Goal: Task Accomplishment & Management: Use online tool/utility

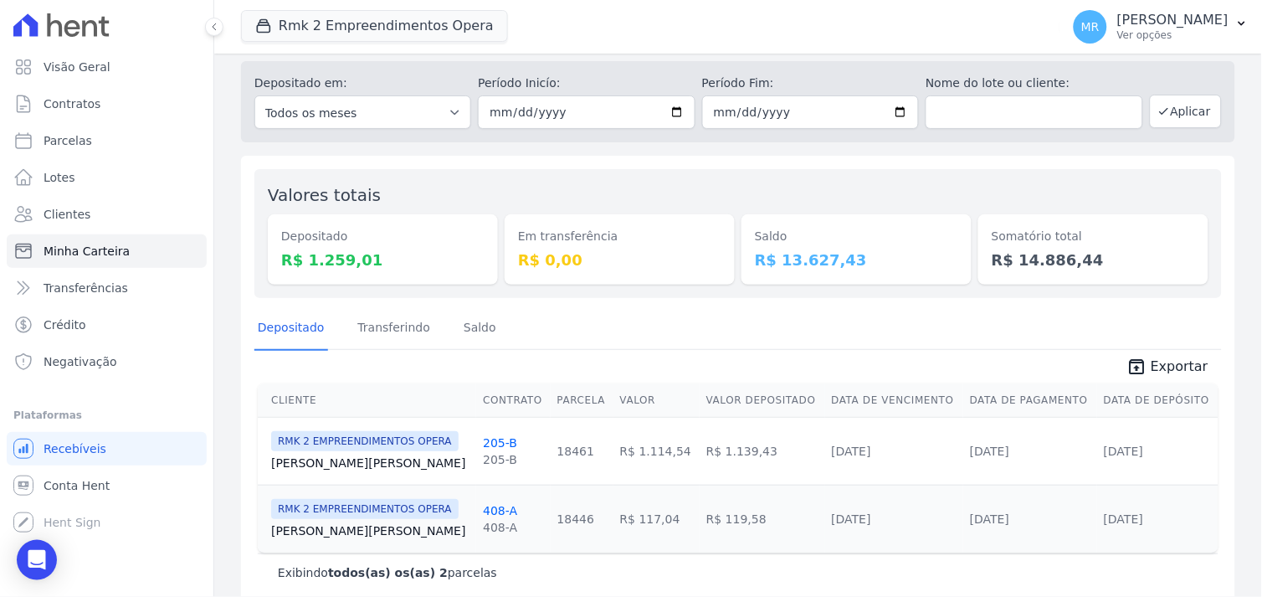
scroll to position [65, 0]
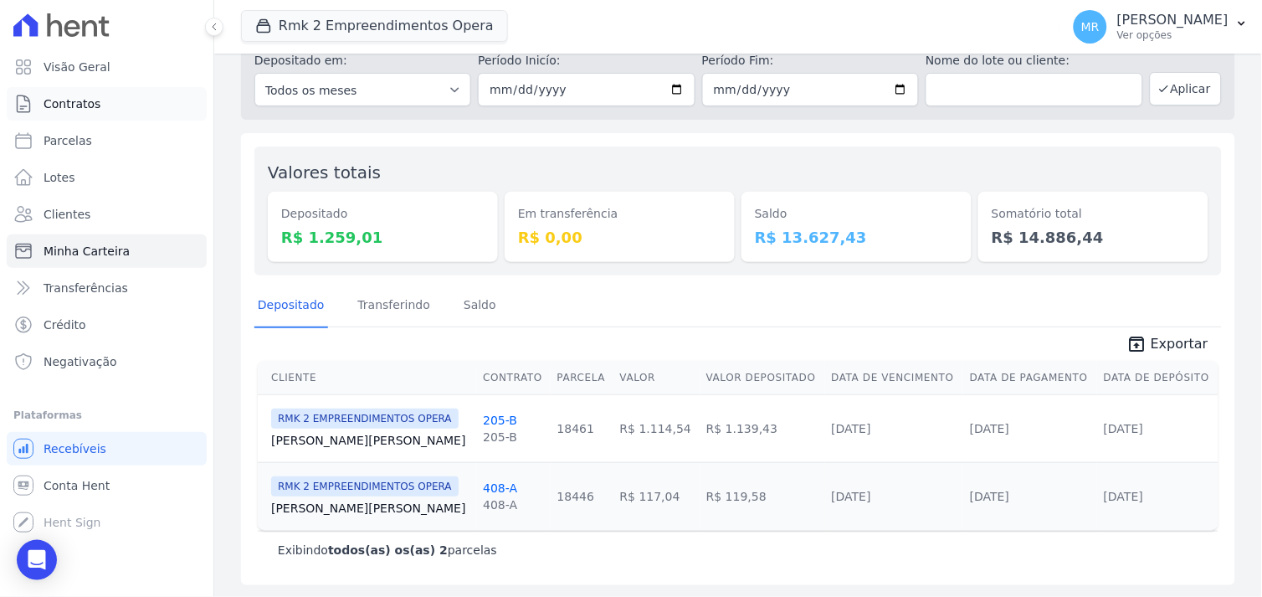
click at [97, 102] on link "Contratos" at bounding box center [107, 103] width 200 height 33
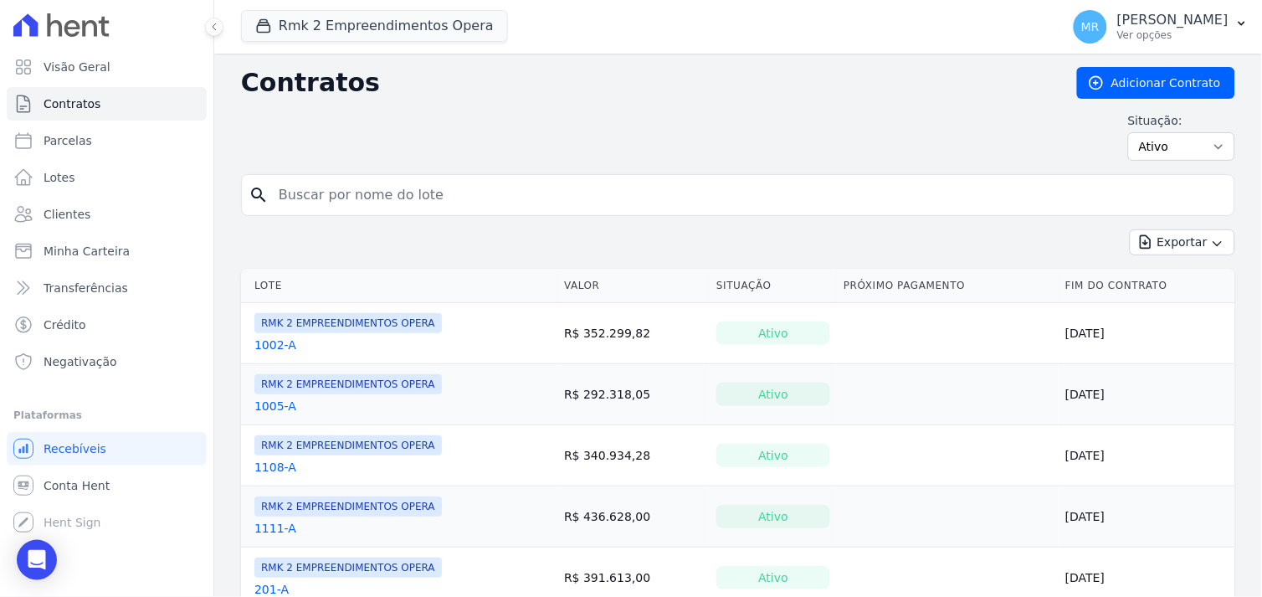
click at [367, 194] on input "search" at bounding box center [748, 194] width 959 height 33
type input "66"
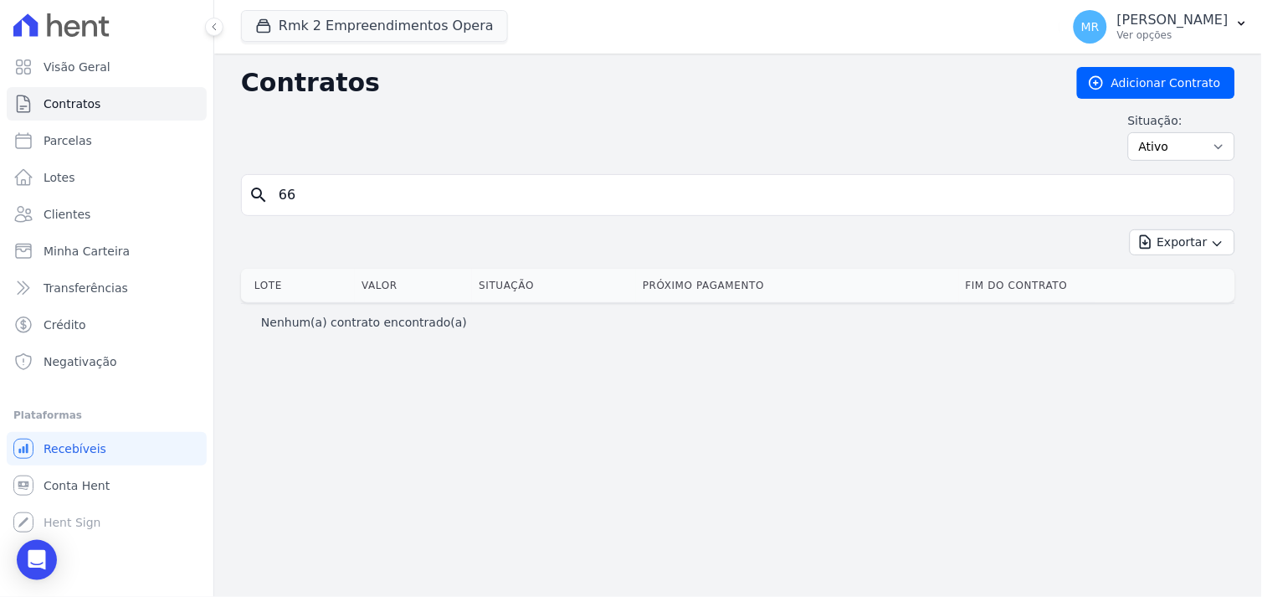
click at [374, 186] on input "66" at bounding box center [748, 194] width 959 height 33
type input "606 b"
click at [385, 206] on input "606 b" at bounding box center [748, 194] width 959 height 33
type input "606"
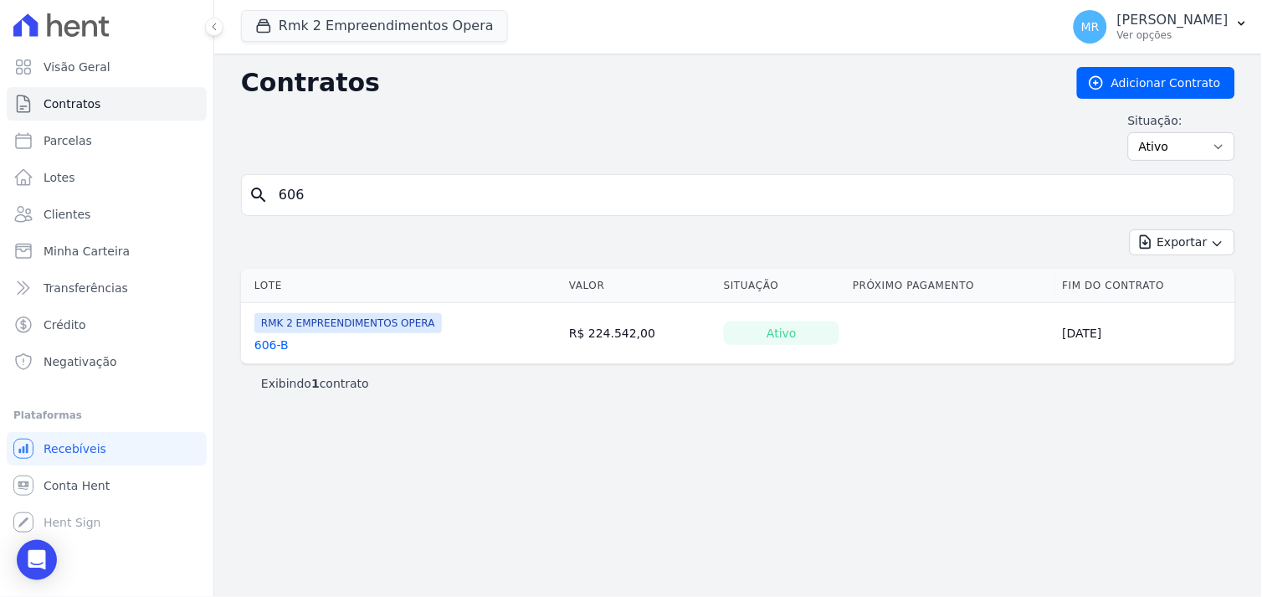
click at [269, 340] on link "606-B" at bounding box center [271, 344] width 34 height 17
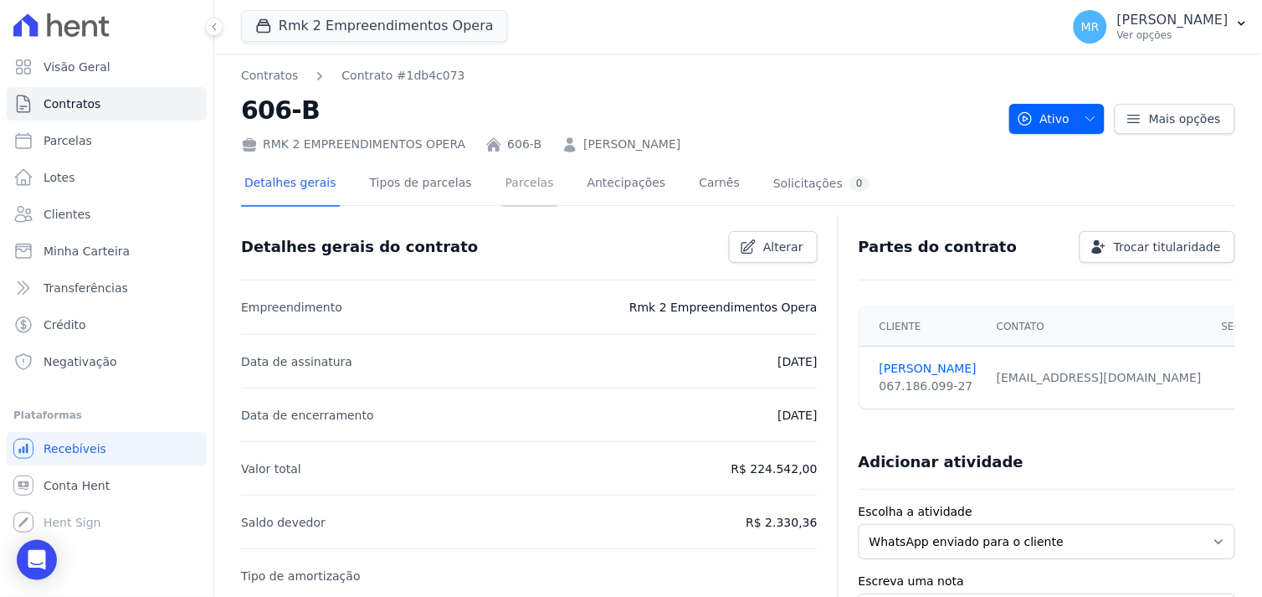
click at [502, 184] on link "Parcelas" at bounding box center [529, 184] width 55 height 44
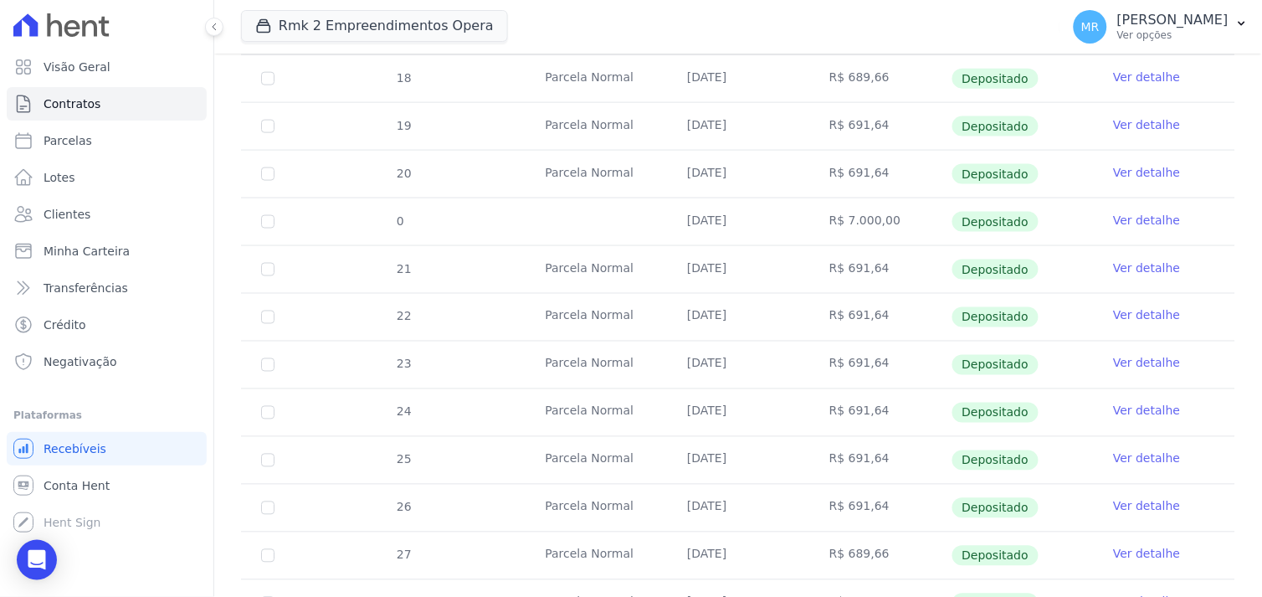
scroll to position [600, 0]
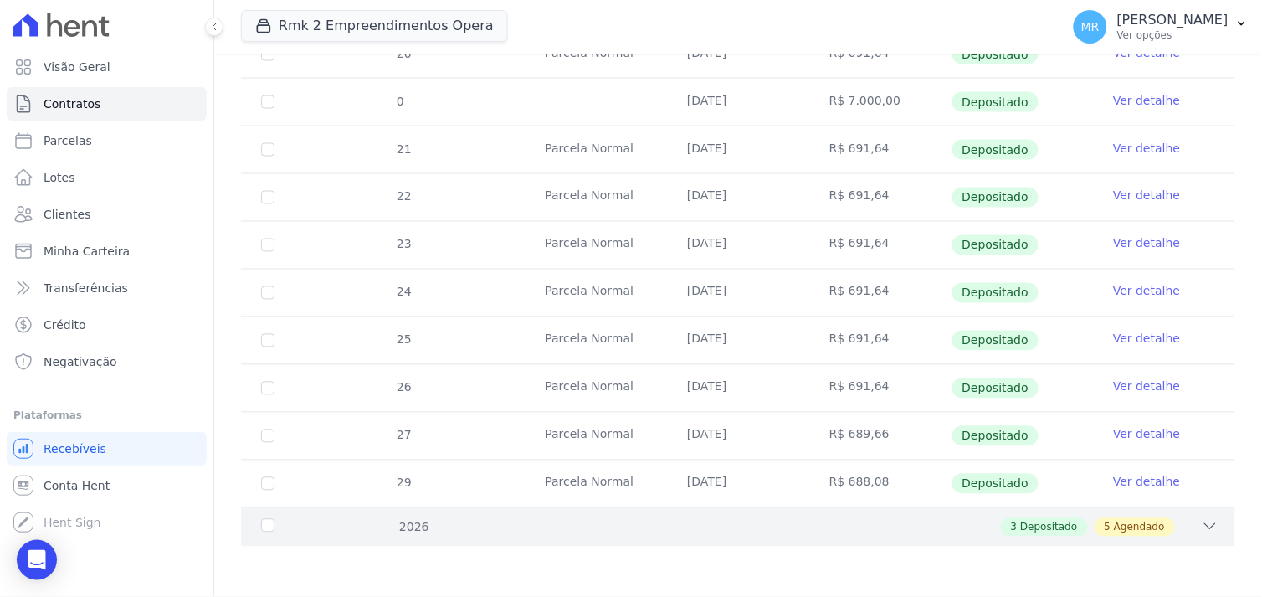
click at [1202, 532] on icon at bounding box center [1210, 526] width 17 height 17
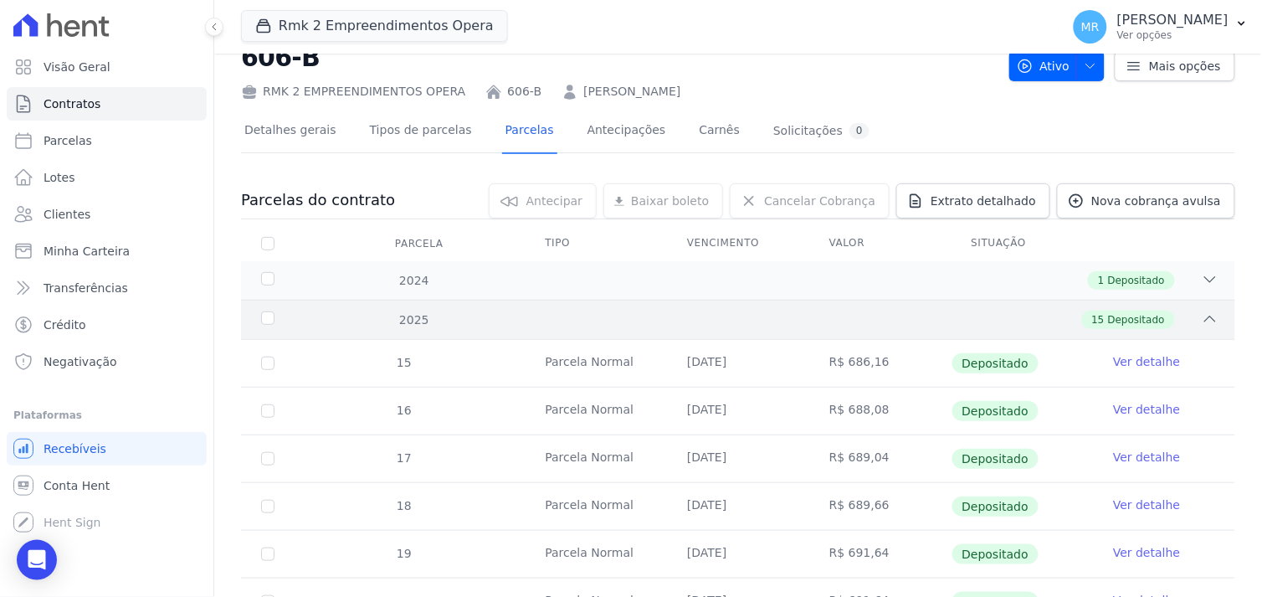
scroll to position [0, 0]
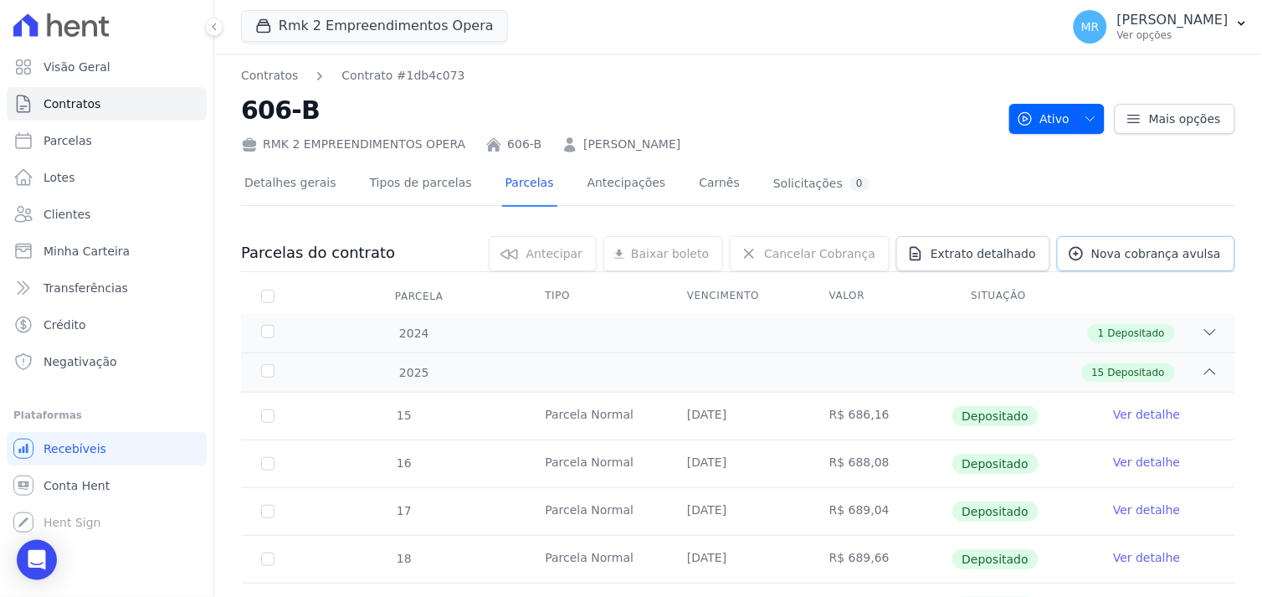
click at [1132, 256] on span "Nova cobrança avulsa" at bounding box center [1156, 253] width 130 height 17
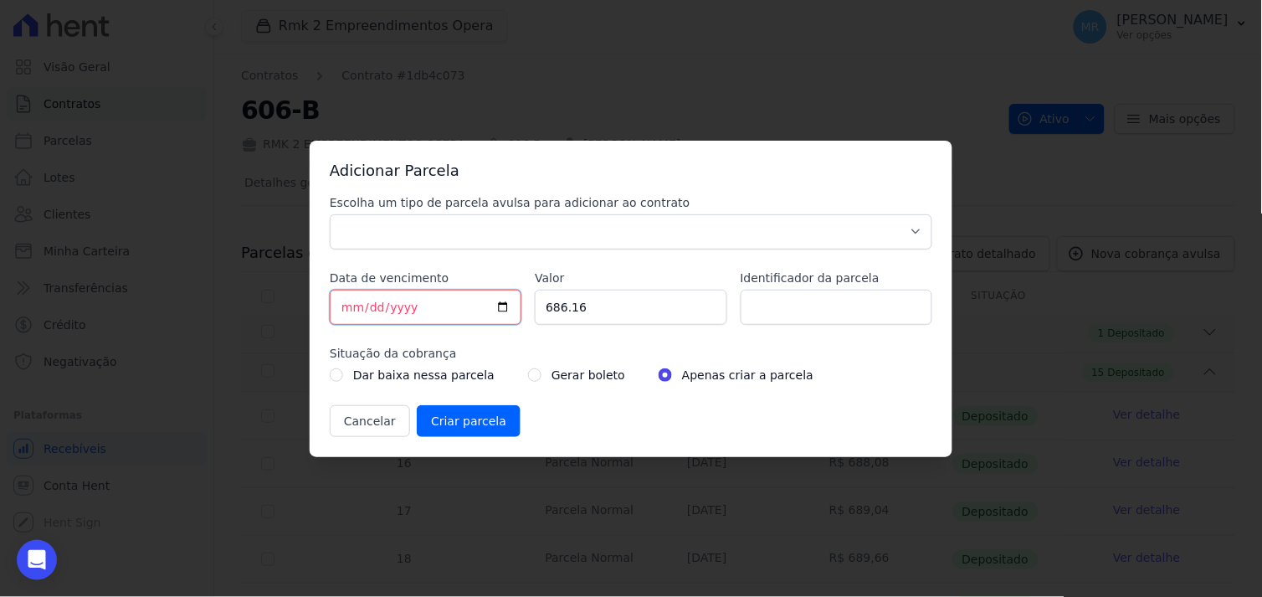
click at [349, 305] on input "[DATE]" at bounding box center [426, 307] width 192 height 35
type input "[DATE]"
drag, startPoint x: 591, startPoint y: 311, endPoint x: 526, endPoint y: 311, distance: 65.3
click at [523, 311] on div "Escolha um tipo de parcela avulsa para adicionar ao contrato Parcela Normal Sin…" at bounding box center [631, 315] width 603 height 243
type input "2000.00"
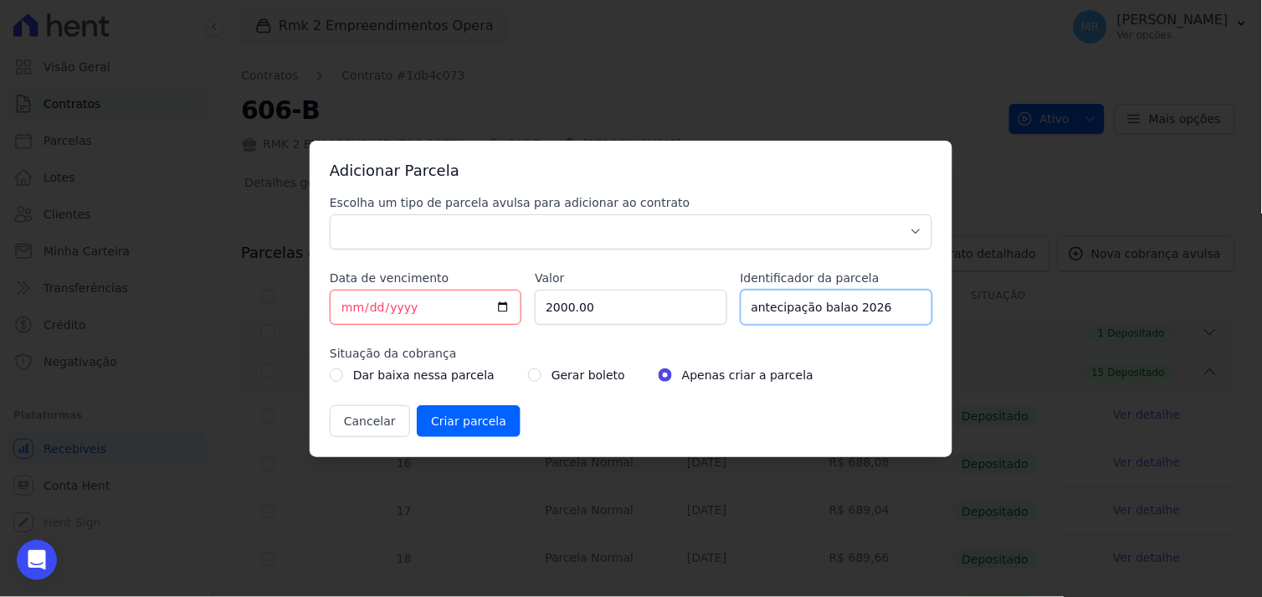
type input "antecipação balao 2026"
click at [382, 224] on select "Parcela Normal Sinal Caução Intercalada Chaves Pré Chaves Pós Chaves Taxas Quit…" at bounding box center [631, 231] width 603 height 35
select select "others"
click at [330, 214] on select "Parcela Normal Sinal Caução Intercalada Chaves Pré Chaves Pós Chaves Taxas Quit…" at bounding box center [631, 231] width 603 height 35
click at [532, 374] on div "Gerar boleto" at bounding box center [576, 375] width 97 height 20
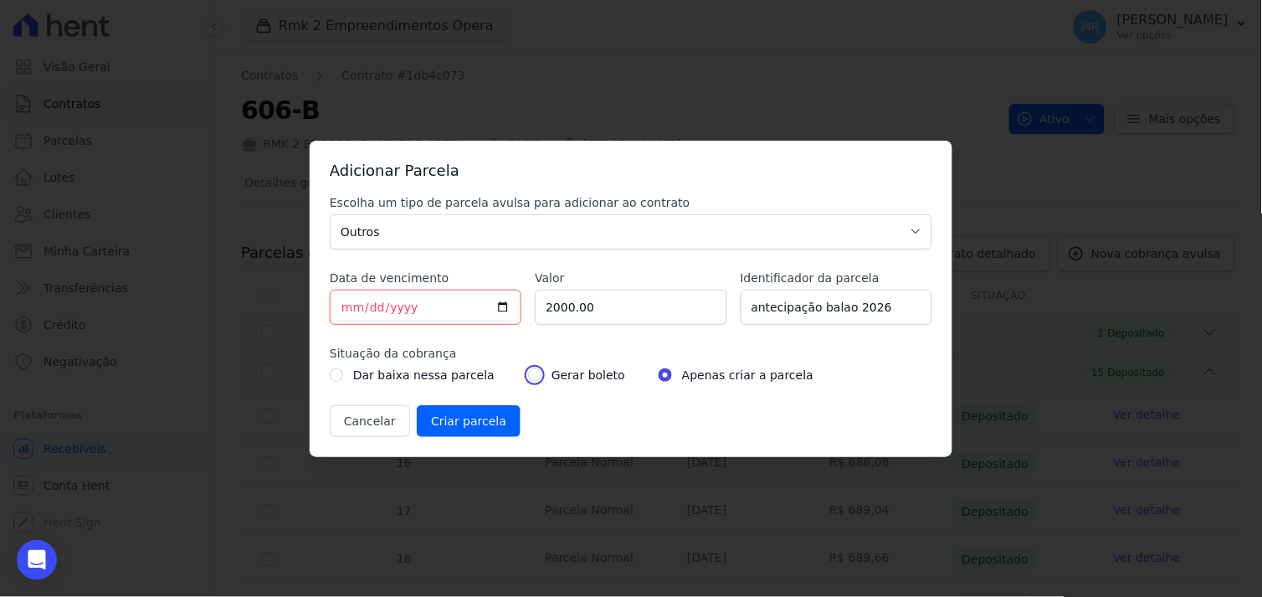
click at [528, 373] on input "radio" at bounding box center [534, 374] width 13 height 13
radio input "true"
drag, startPoint x: 448, startPoint y: 415, endPoint x: 485, endPoint y: 428, distance: 39.7
click at [485, 428] on input "Criar parcela" at bounding box center [469, 421] width 104 height 32
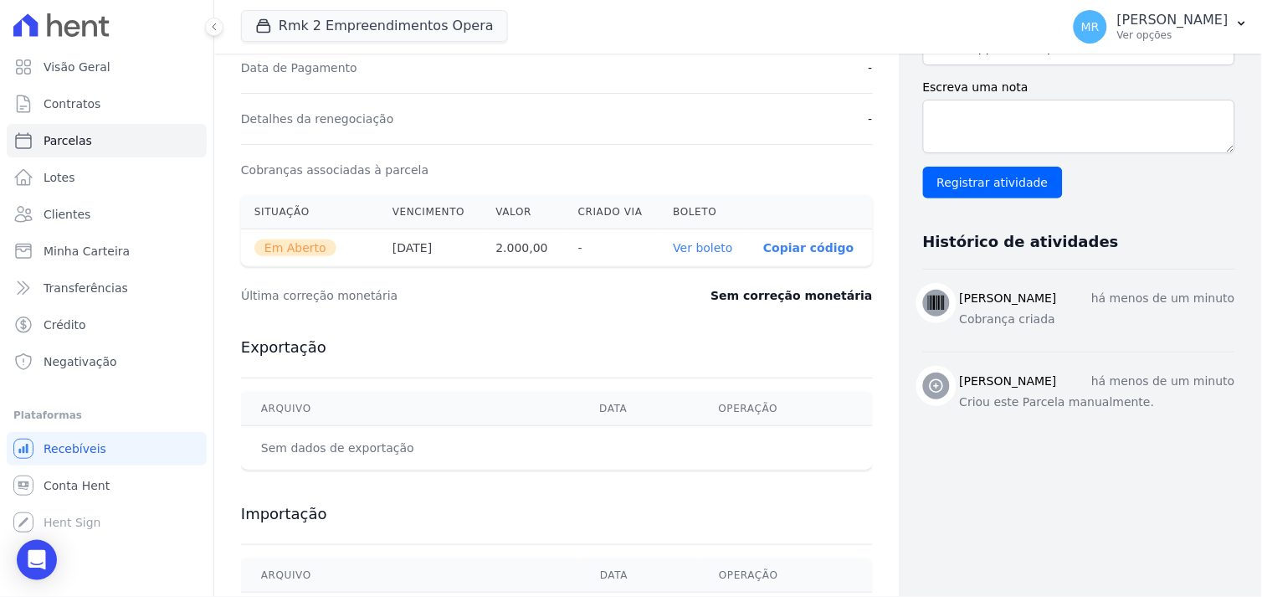
scroll to position [465, 0]
click at [685, 251] on link "Ver boleto" at bounding box center [703, 245] width 59 height 13
